Goal: Task Accomplishment & Management: Manage account settings

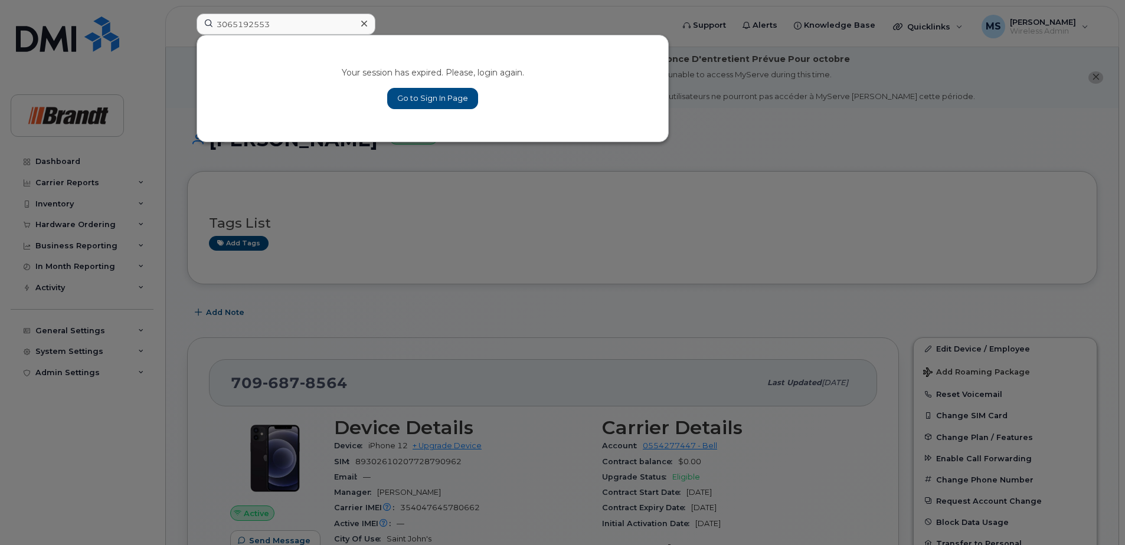
type input "3065192553"
click at [459, 93] on link "Go to Sign In Page" at bounding box center [432, 98] width 91 height 21
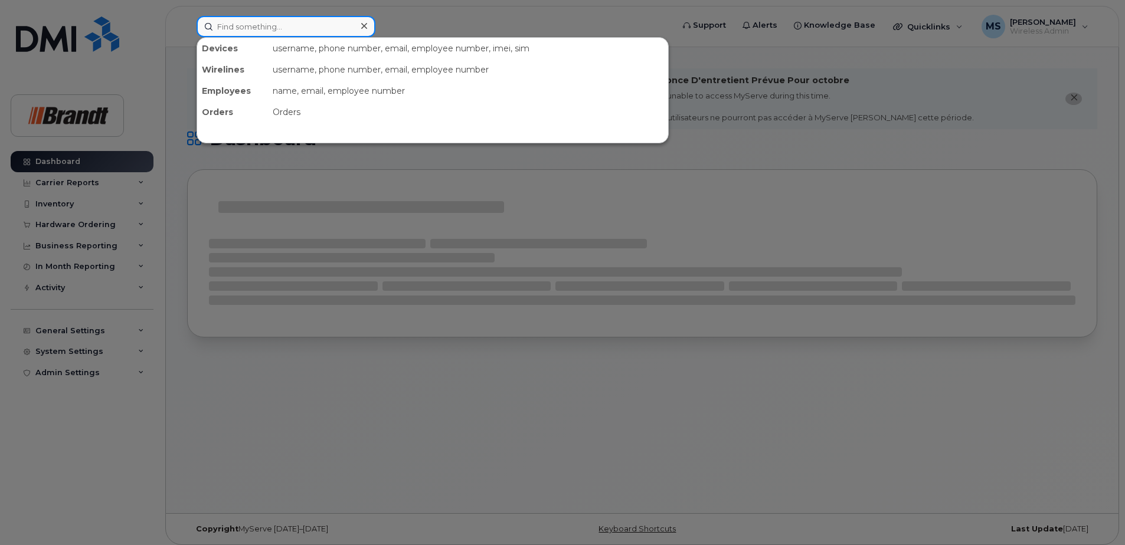
click at [335, 27] on input at bounding box center [285, 26] width 179 height 21
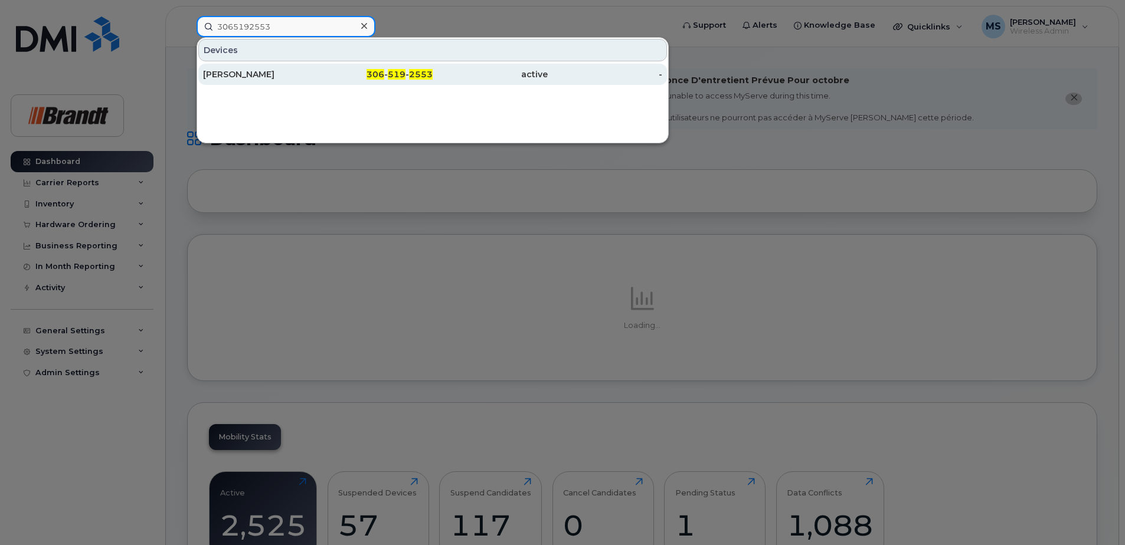
type input "3065192553"
click at [269, 66] on div "[PERSON_NAME]" at bounding box center [260, 74] width 115 height 21
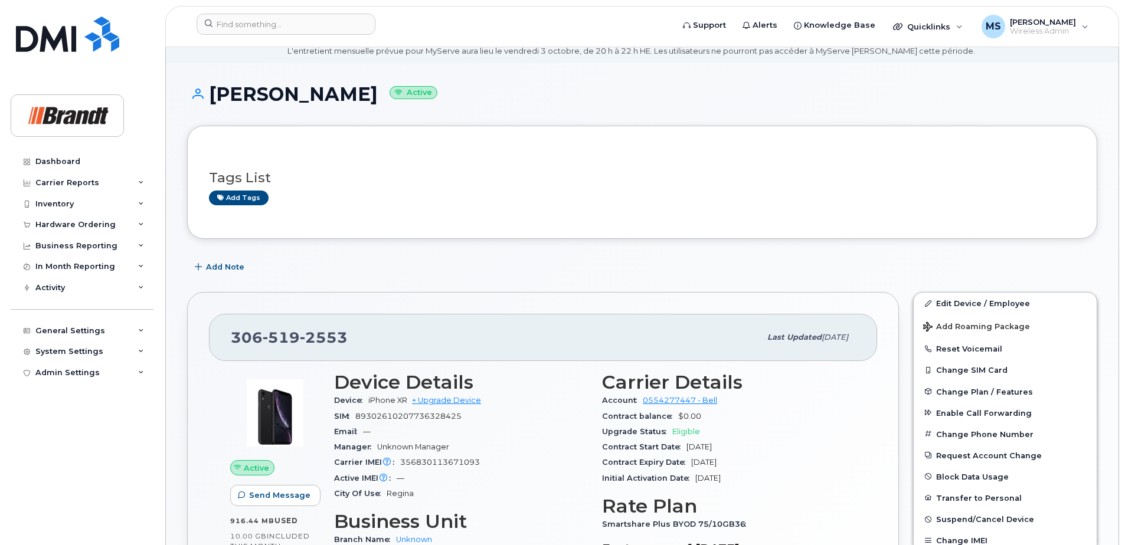
scroll to position [59, 0]
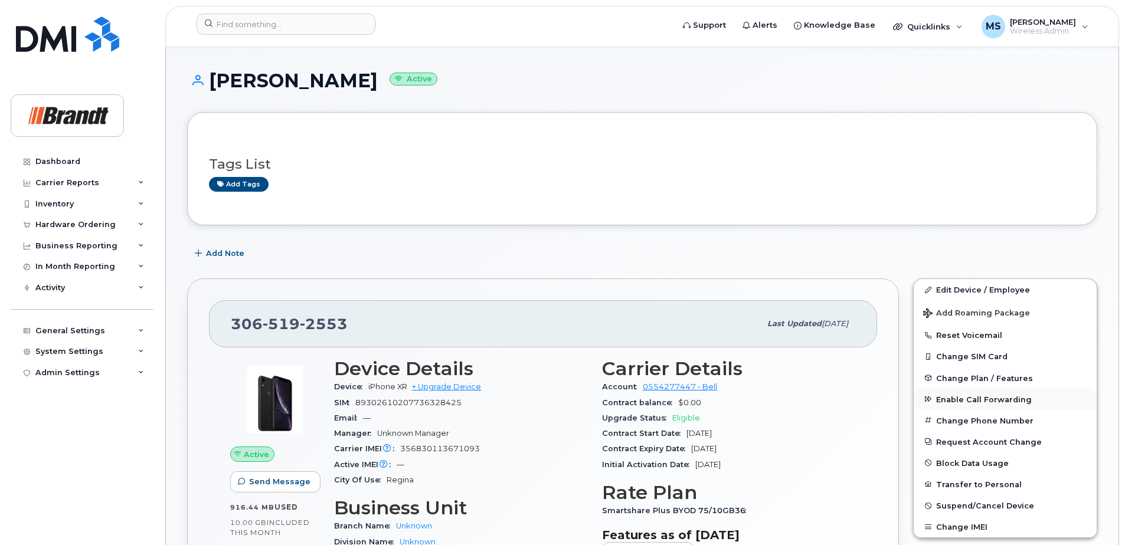
click at [959, 398] on span "Enable Call Forwarding" at bounding box center [984, 399] width 96 height 9
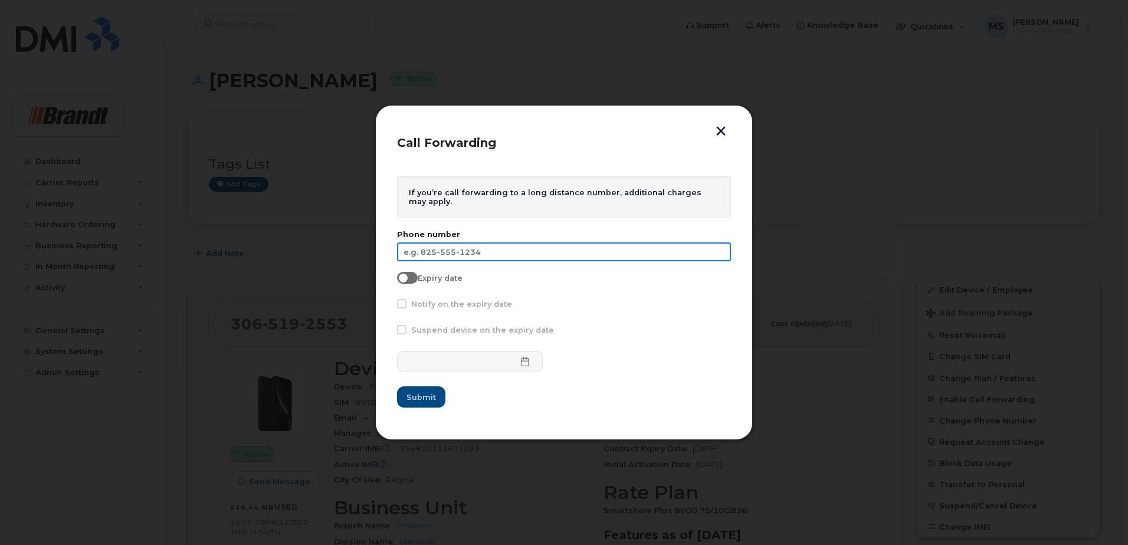
click at [512, 255] on input "text" at bounding box center [564, 252] width 334 height 19
click at [604, 267] on form "If you’re call forwarding to a long distance number, additional charges may app…" at bounding box center [564, 292] width 334 height 232
type input "[PHONE_NUMBER]"
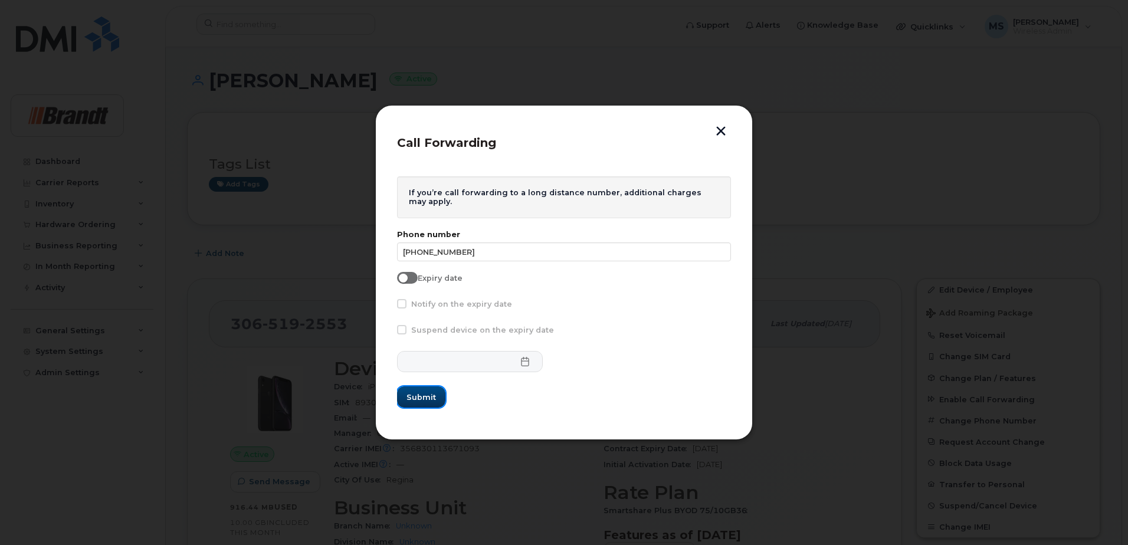
click at [428, 405] on button "Submit" at bounding box center [421, 397] width 48 height 21
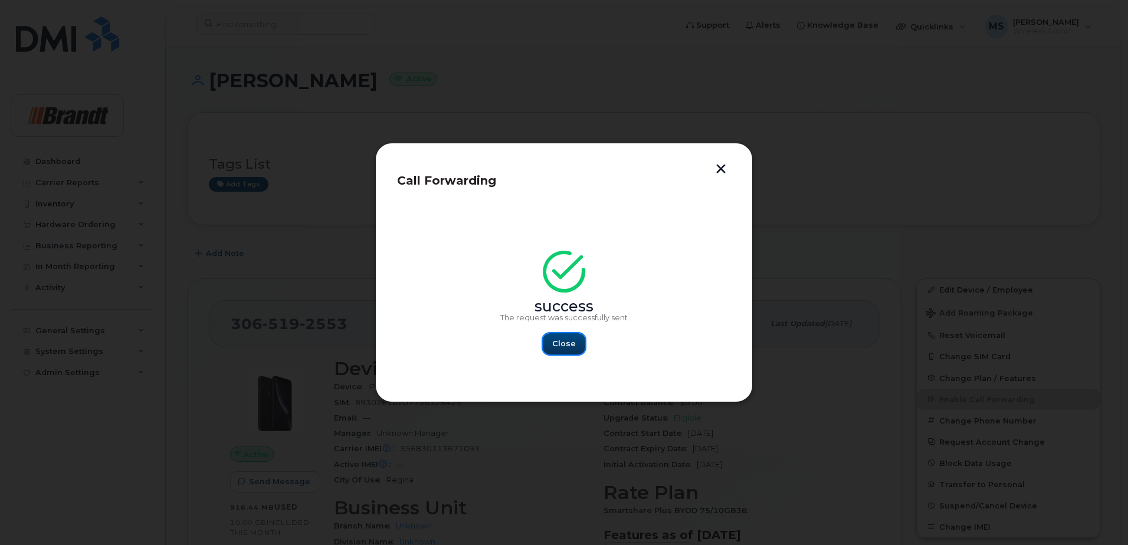
click at [561, 348] on span "Close" at bounding box center [564, 343] width 24 height 11
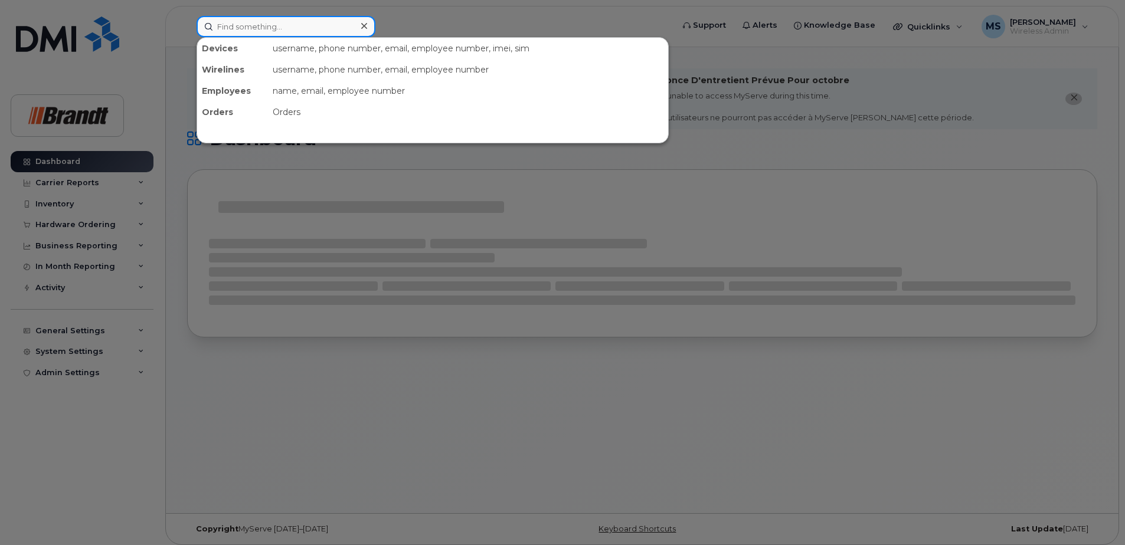
click at [346, 28] on input at bounding box center [285, 26] width 179 height 21
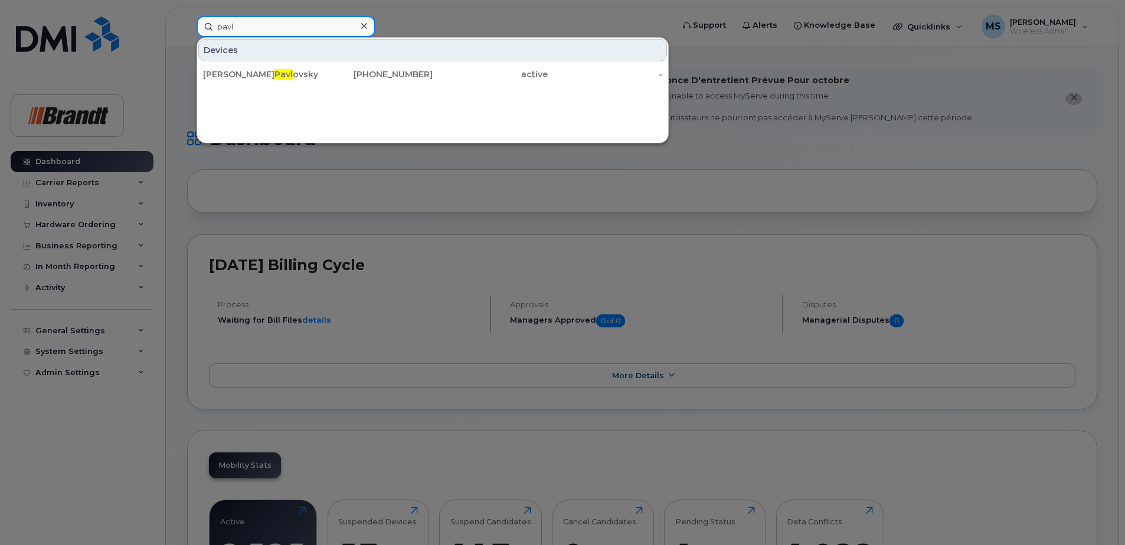
type input "pavl"
